Goal: Navigation & Orientation: Find specific page/section

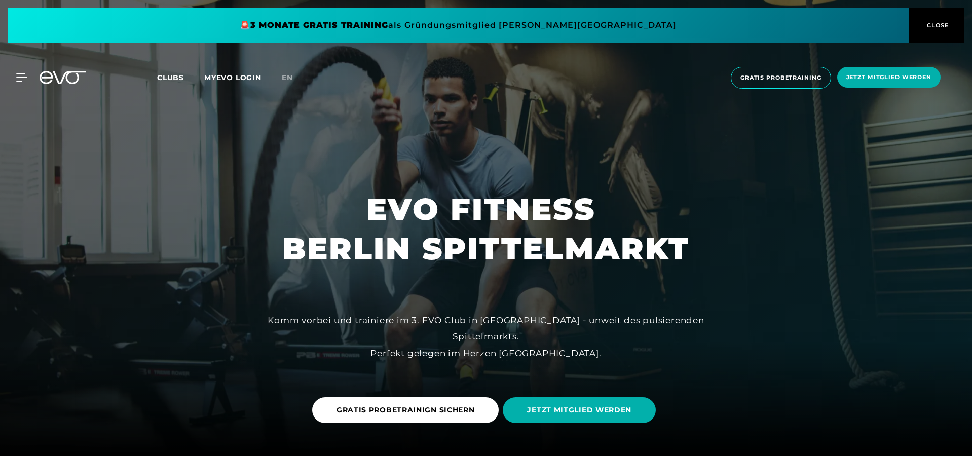
scroll to position [0, 1]
click at [513, 24] on span at bounding box center [458, 25] width 901 height 35
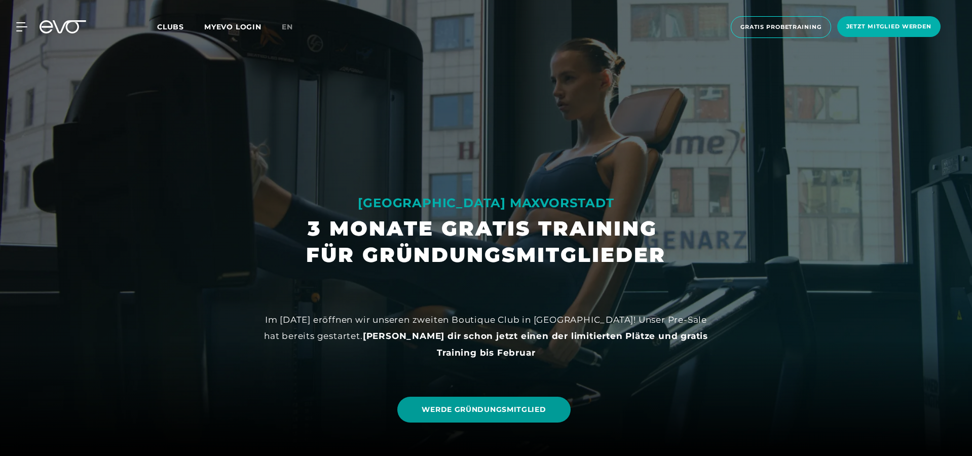
click at [462, 404] on link "WERDE GRÜNDUNGSMITGLIED" at bounding box center [483, 410] width 173 height 26
click at [175, 28] on span "Clubs" at bounding box center [170, 26] width 27 height 9
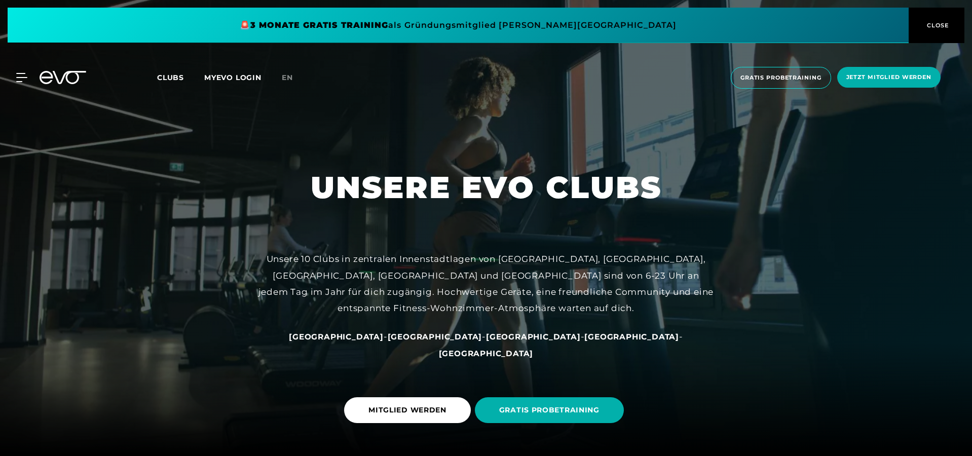
click at [171, 75] on span "Clubs" at bounding box center [170, 77] width 27 height 9
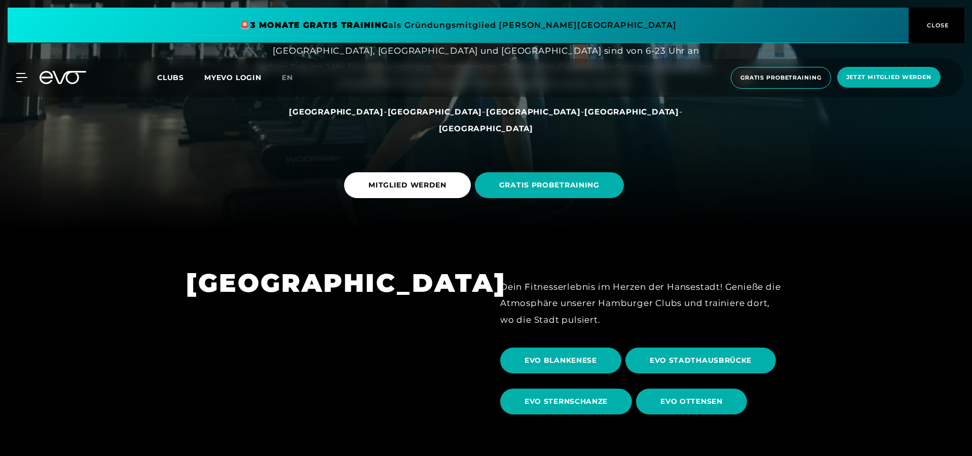
scroll to position [238, 0]
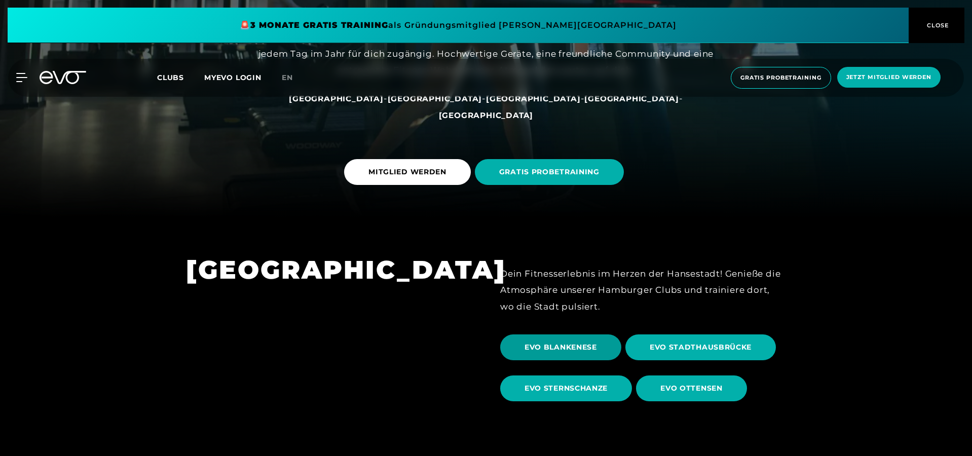
click at [560, 347] on span "EVO BLANKENESE" at bounding box center [561, 347] width 72 height 11
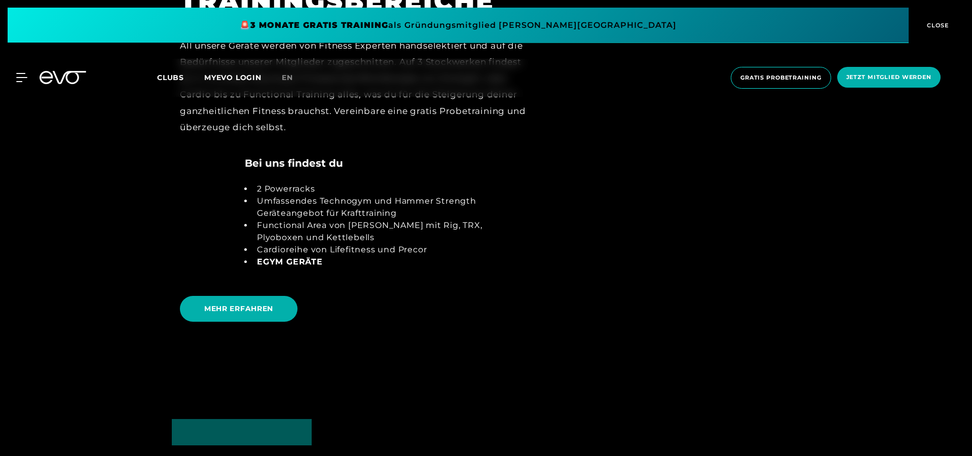
scroll to position [2291, 0]
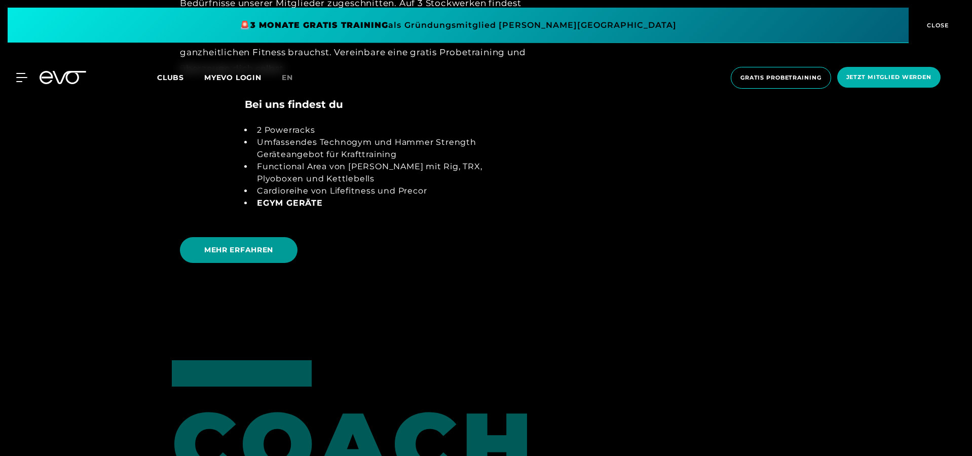
click at [251, 237] on span "MEHR ERFAHREN" at bounding box center [239, 250] width 118 height 26
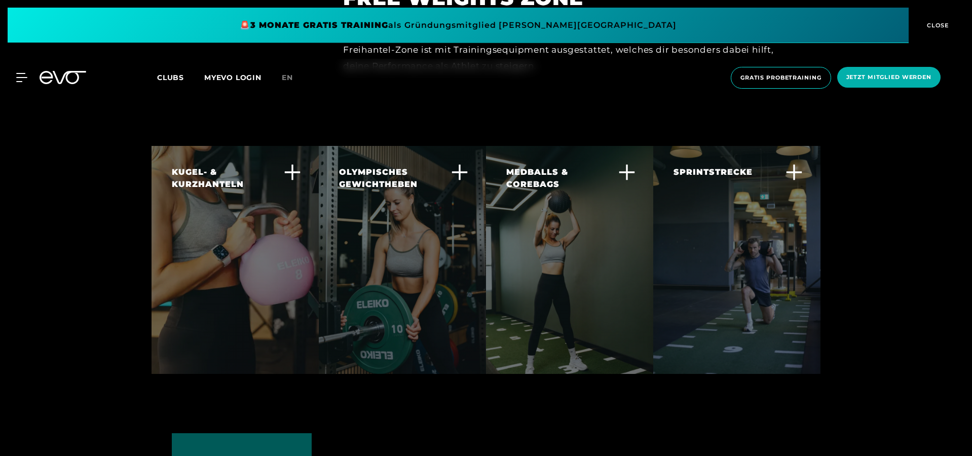
scroll to position [2632, 0]
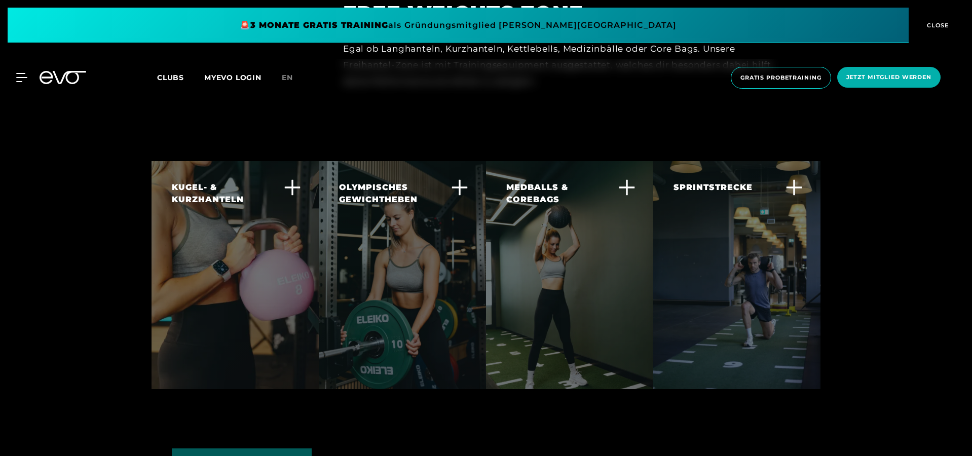
click at [374, 181] on div "OLYMPISCHES GEWICHTHEBEN" at bounding box center [396, 193] width 114 height 24
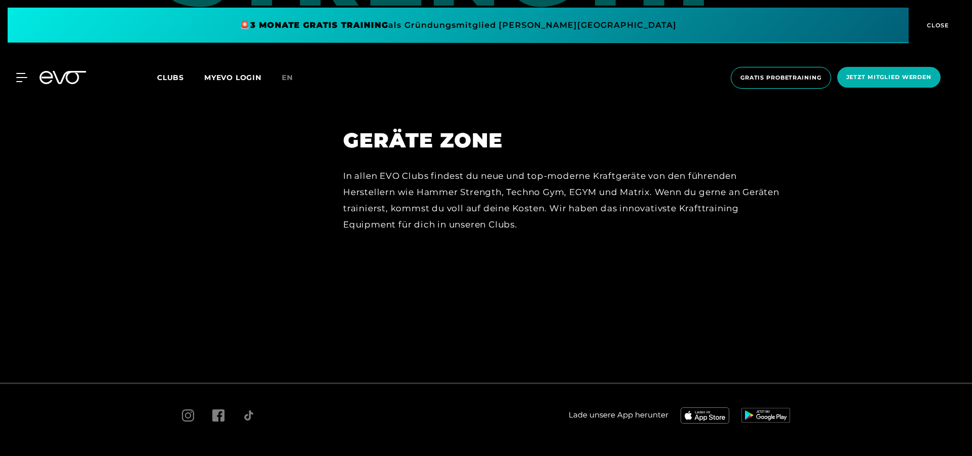
scroll to position [4550, 0]
click at [282, 456] on span "Impressum" at bounding box center [295, 461] width 35 height 8
